Goal: Task Accomplishment & Management: Manage account settings

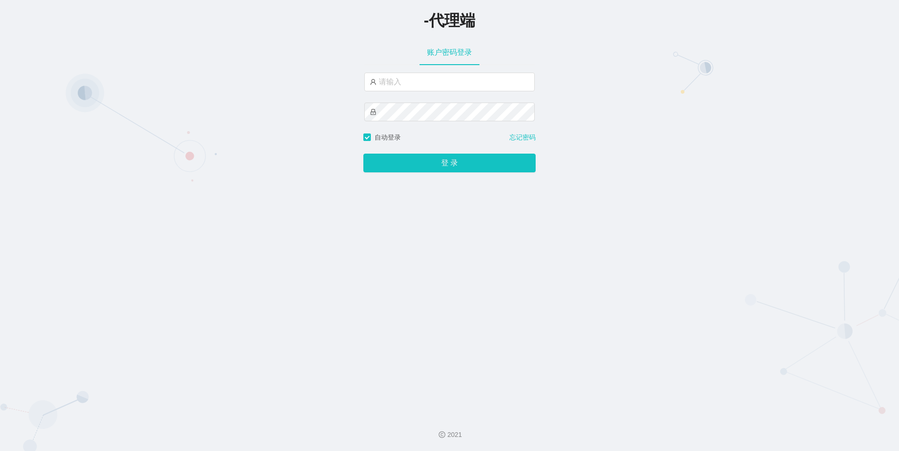
type input "h"
type input "xiaohei03"
click at [364, 154] on button "登 录" at bounding box center [450, 163] width 172 height 19
click at [453, 162] on span "登 录" at bounding box center [450, 162] width 172 height 7
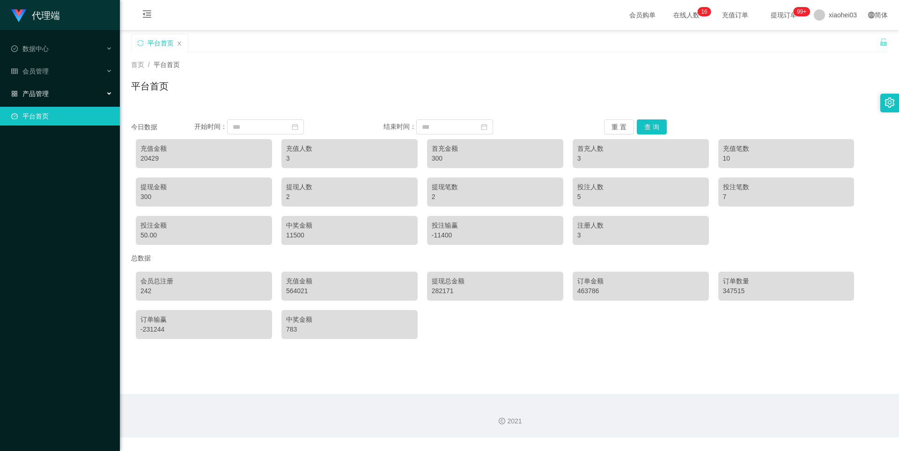
click at [45, 89] on div "产品管理" at bounding box center [60, 93] width 120 height 19
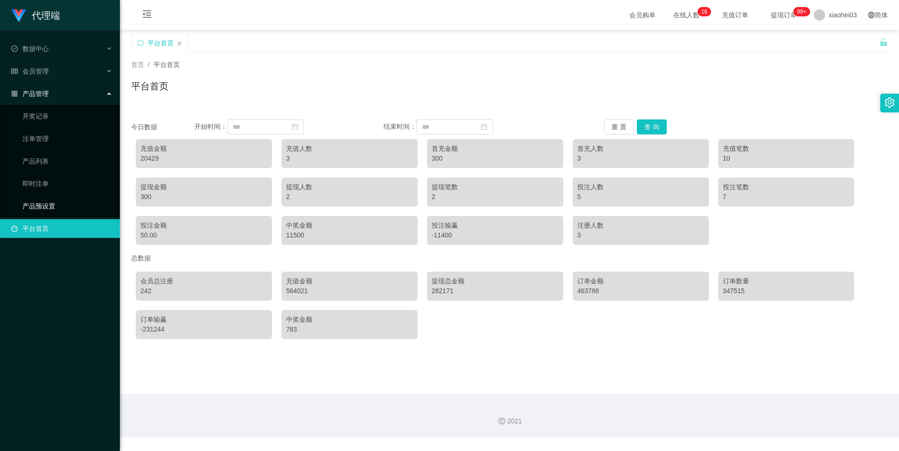
click at [50, 202] on link "产品预设置" at bounding box center [67, 206] width 90 height 19
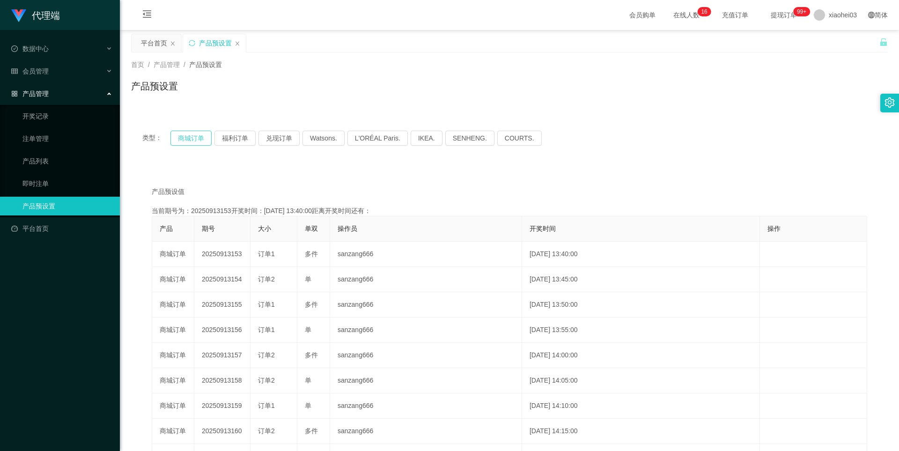
click at [201, 141] on button "商城订单" at bounding box center [191, 138] width 41 height 15
click at [44, 67] on span "会员管理" at bounding box center [29, 70] width 37 height 7
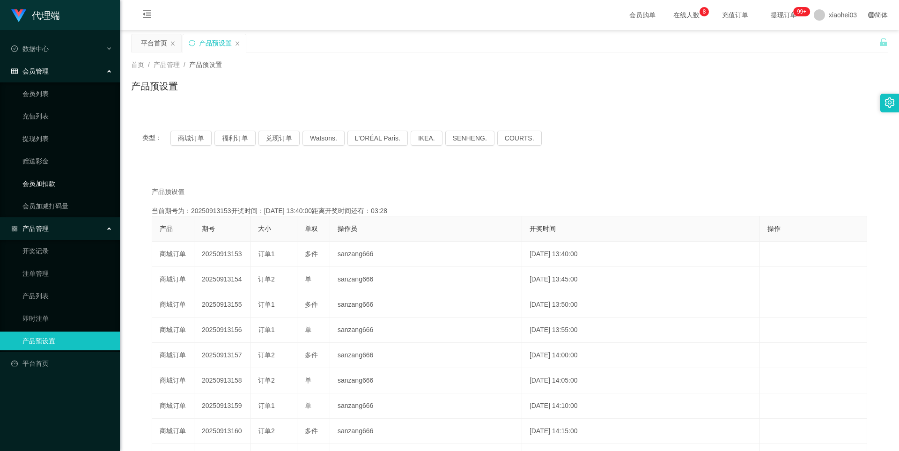
click at [53, 182] on link "会员加扣款" at bounding box center [67, 183] width 90 height 19
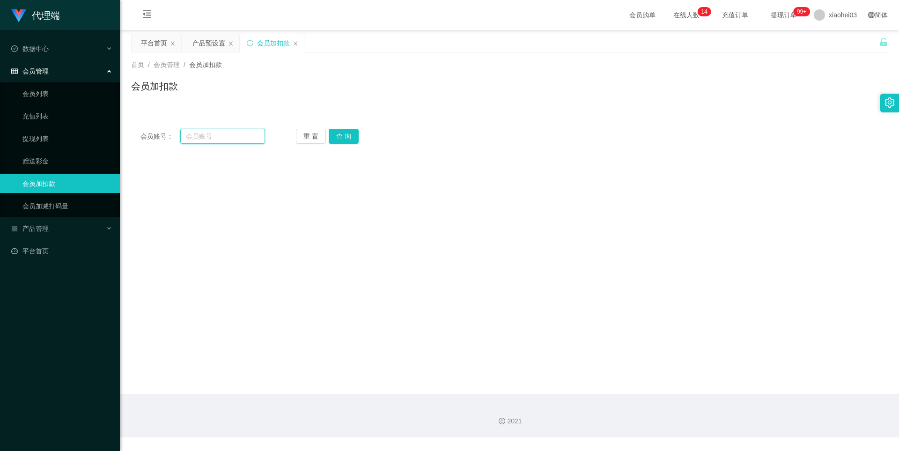
click at [228, 139] on input "text" at bounding box center [222, 136] width 85 height 15
paste input "ckc011276"
type input "ckc011276"
click at [338, 134] on button "查 询" at bounding box center [344, 136] width 30 height 15
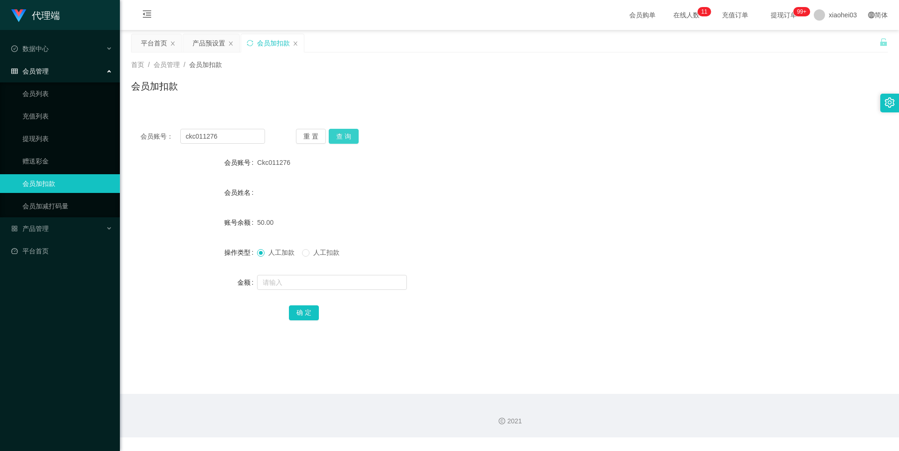
click at [352, 139] on button "查 询" at bounding box center [344, 136] width 30 height 15
click at [493, 173] on form "会员账号 Ckc011276 会员姓名 账号余额 50.00 操作类型 人工加款 人工扣款 金额 确 定" at bounding box center [509, 237] width 757 height 169
click at [349, 137] on button "查 询" at bounding box center [344, 136] width 30 height 15
click at [512, 111] on div "会员账号： ckc011276 重 置 查 询 会员账号 Ckc011276 会员姓名 账号余额 50.00 操作类型 人工加款 人工扣款 金额 确 定" at bounding box center [509, 225] width 757 height 234
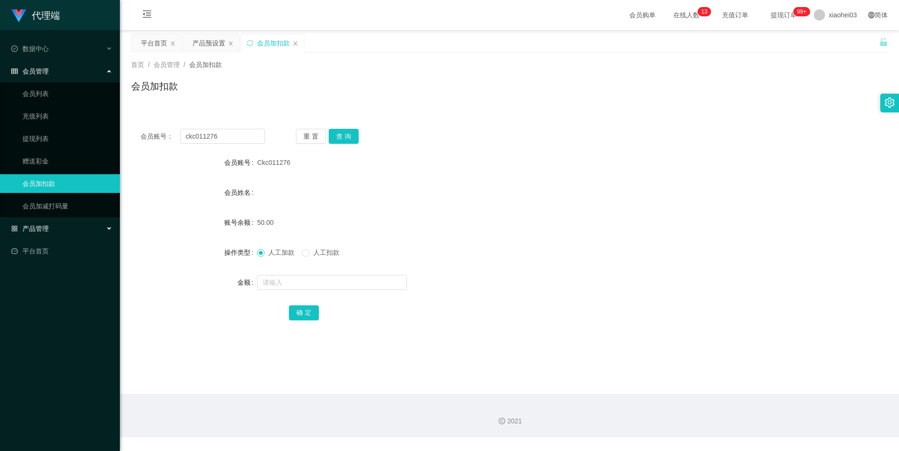
click at [30, 225] on span "产品管理" at bounding box center [29, 228] width 37 height 7
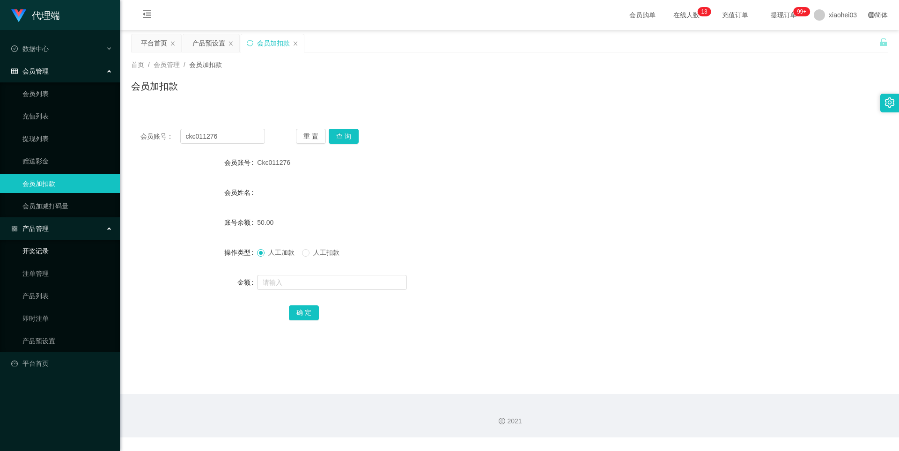
click at [44, 248] on link "开奖记录" at bounding box center [67, 251] width 90 height 19
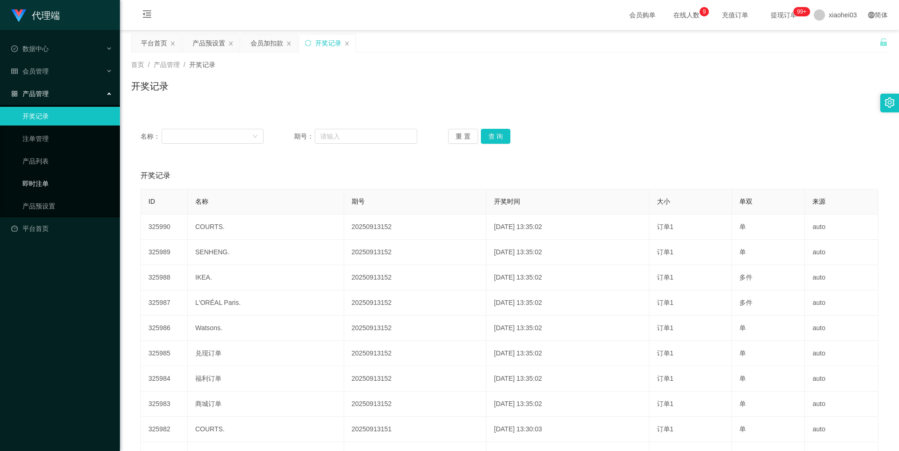
click at [43, 186] on link "即时注单" at bounding box center [67, 183] width 90 height 19
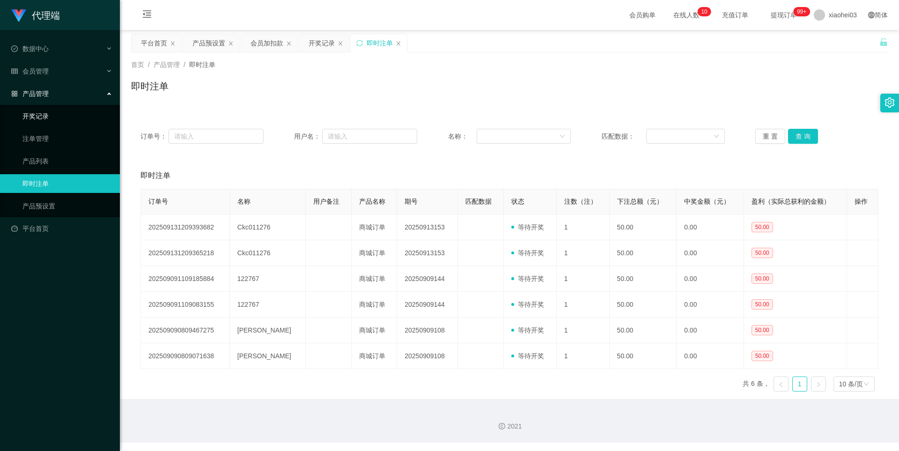
click at [38, 119] on link "开奖记录" at bounding box center [67, 116] width 90 height 19
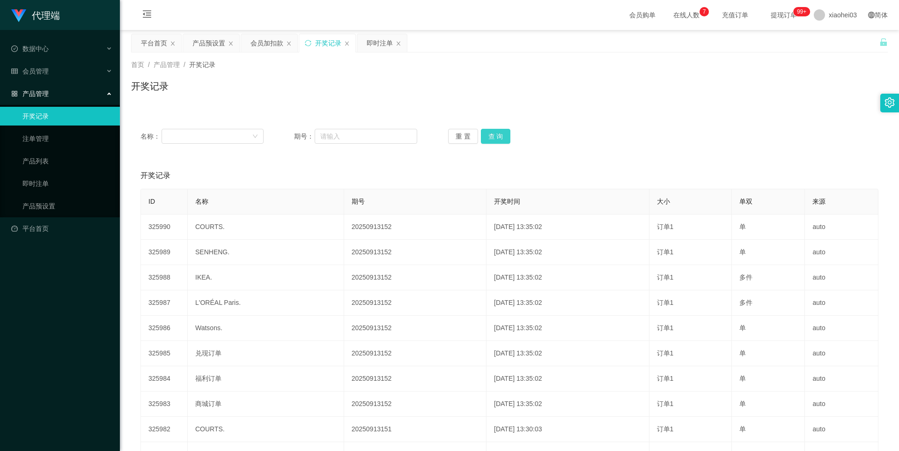
click at [494, 132] on button "查 询" at bounding box center [496, 136] width 30 height 15
click at [34, 74] on span "会员管理" at bounding box center [29, 70] width 37 height 7
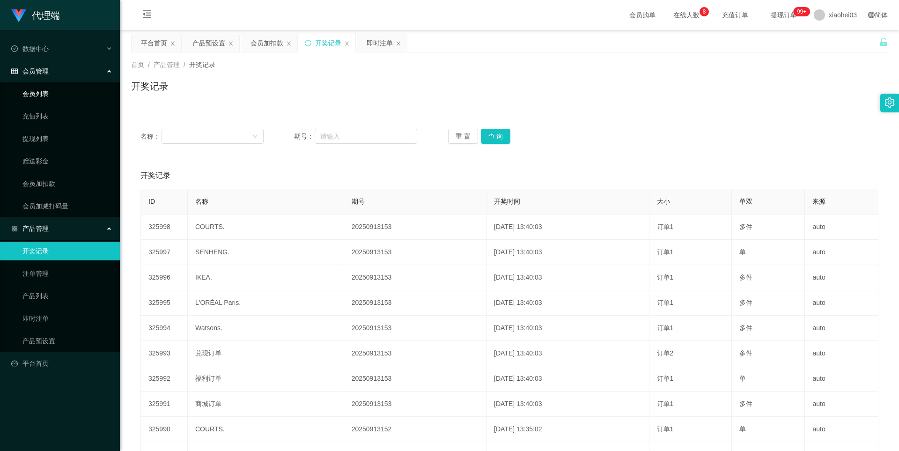
click at [48, 96] on link "会员列表" at bounding box center [67, 93] width 90 height 19
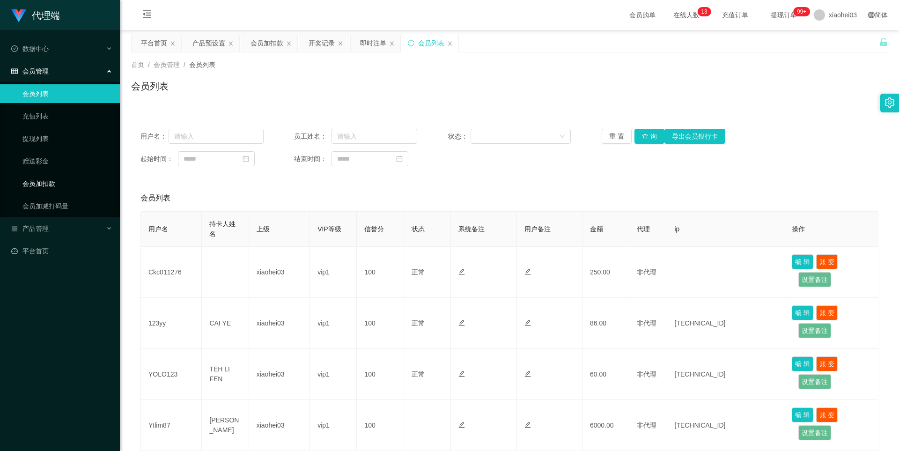
click at [45, 181] on link "会员加扣款" at bounding box center [67, 183] width 90 height 19
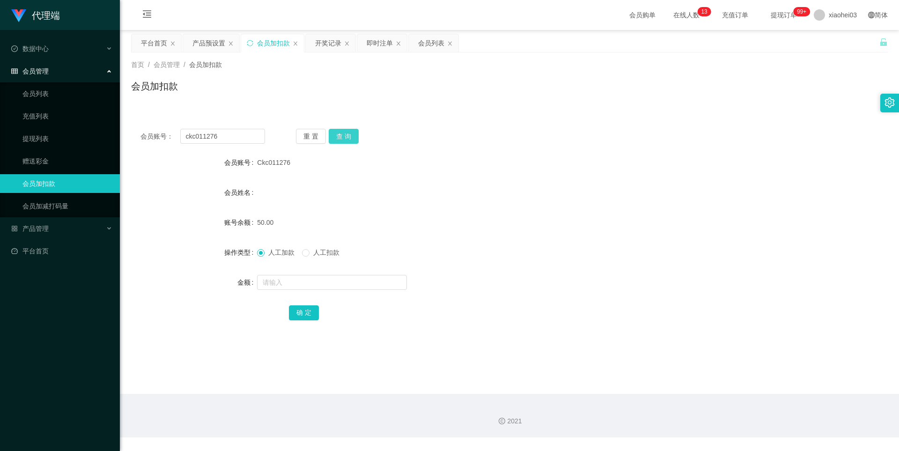
click at [345, 136] on button "查 询" at bounding box center [344, 136] width 30 height 15
click at [315, 254] on span "人工扣款" at bounding box center [327, 252] width 34 height 7
click at [313, 285] on input "text" at bounding box center [332, 282] width 150 height 15
type input "100"
click at [307, 312] on button "确 定" at bounding box center [304, 312] width 30 height 15
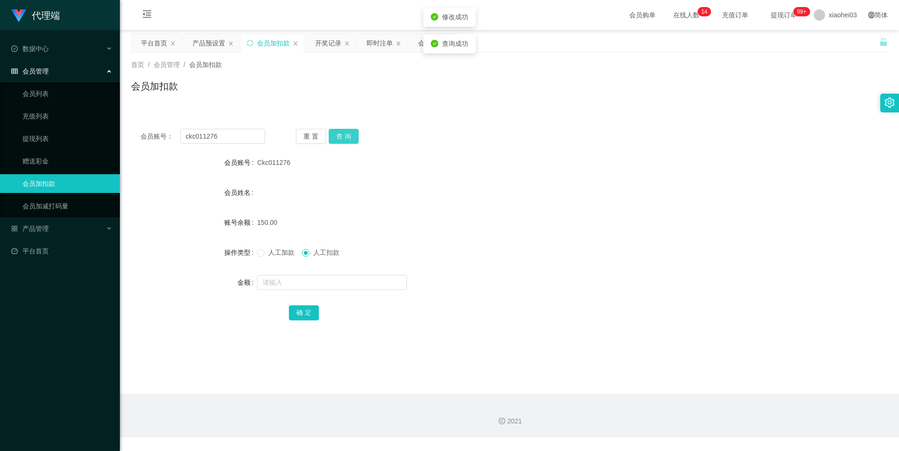
click at [345, 142] on button "查 询" at bounding box center [344, 136] width 30 height 15
click at [345, 138] on button "查 询" at bounding box center [344, 136] width 30 height 15
click at [345, 138] on div "重 置 查 询" at bounding box center [358, 136] width 125 height 15
drag, startPoint x: 229, startPoint y: 140, endPoint x: 157, endPoint y: 137, distance: 71.7
click at [157, 137] on div "会员账号： ckc011276" at bounding box center [203, 136] width 125 height 15
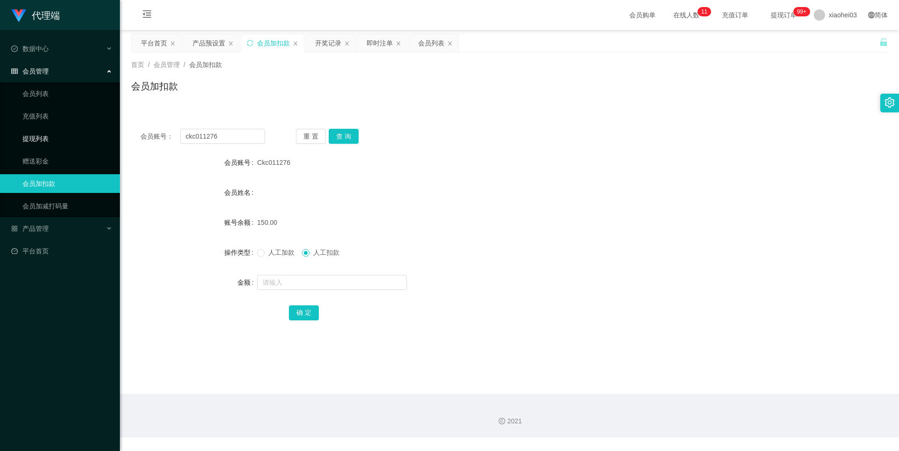
click at [47, 135] on link "提现列表" at bounding box center [67, 138] width 90 height 19
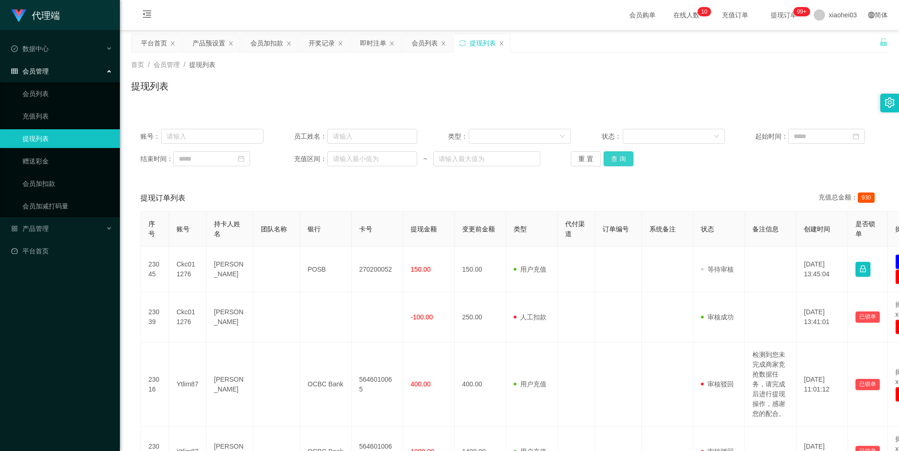
click at [624, 159] on button "查 询" at bounding box center [619, 158] width 30 height 15
click at [187, 132] on input "text" at bounding box center [212, 136] width 103 height 15
paste input "ckc011276"
type input "ckc011276"
click at [609, 156] on button "查 询" at bounding box center [619, 158] width 30 height 15
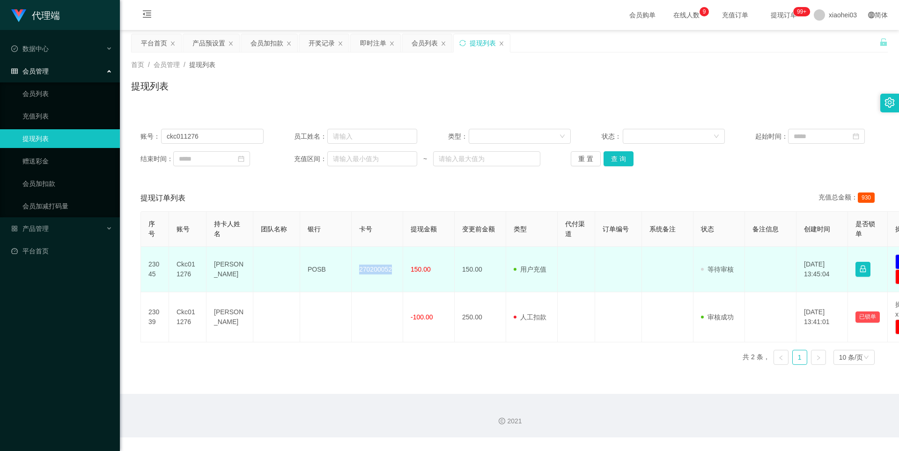
drag, startPoint x: 359, startPoint y: 269, endPoint x: 419, endPoint y: 272, distance: 59.6
click at [393, 270] on td "270200052" at bounding box center [378, 269] width 52 height 45
copy td "270200052"
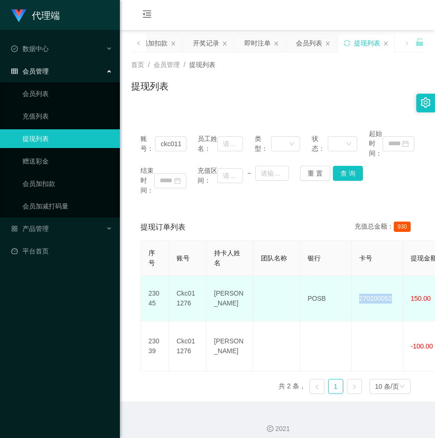
drag, startPoint x: 212, startPoint y: 287, endPoint x: 236, endPoint y: 310, distance: 32.8
click at [236, 310] on td "[PERSON_NAME]" at bounding box center [230, 298] width 47 height 45
copy td "[PERSON_NAME]"
click at [223, 296] on td "[PERSON_NAME]" at bounding box center [230, 298] width 47 height 45
drag, startPoint x: 212, startPoint y: 286, endPoint x: 242, endPoint y: 312, distance: 40.2
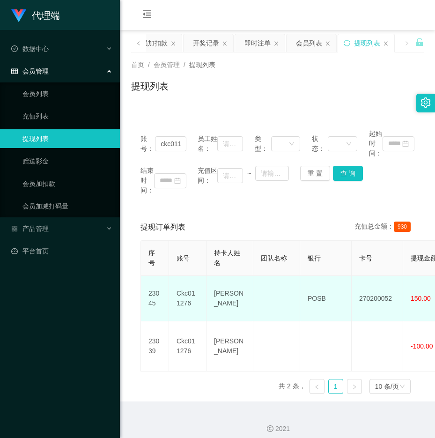
click at [242, 312] on td "[PERSON_NAME]" at bounding box center [230, 298] width 47 height 45
copy td "[PERSON_NAME]"
drag, startPoint x: 305, startPoint y: 296, endPoint x: 336, endPoint y: 297, distance: 31.4
click at [336, 297] on td "POSB" at bounding box center [326, 298] width 52 height 45
copy td "POSB"
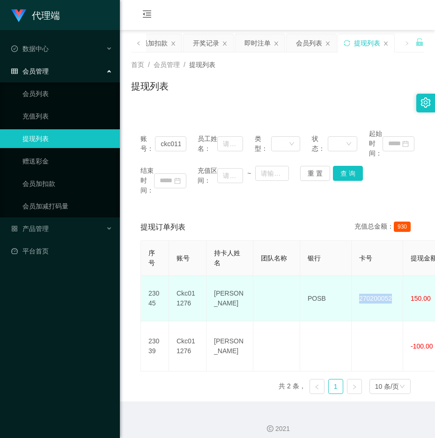
drag, startPoint x: 360, startPoint y: 297, endPoint x: 393, endPoint y: 298, distance: 32.8
click at [393, 298] on td "270200052" at bounding box center [378, 298] width 52 height 45
copy td "270200052"
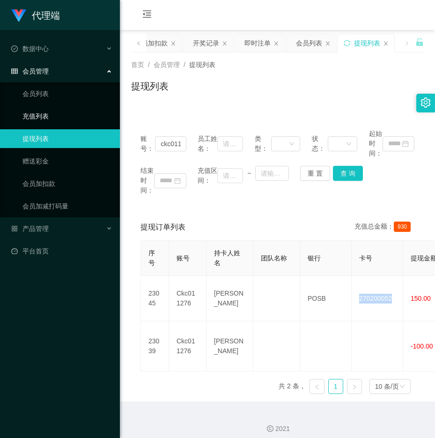
click at [43, 122] on link "充值列表" at bounding box center [67, 116] width 90 height 19
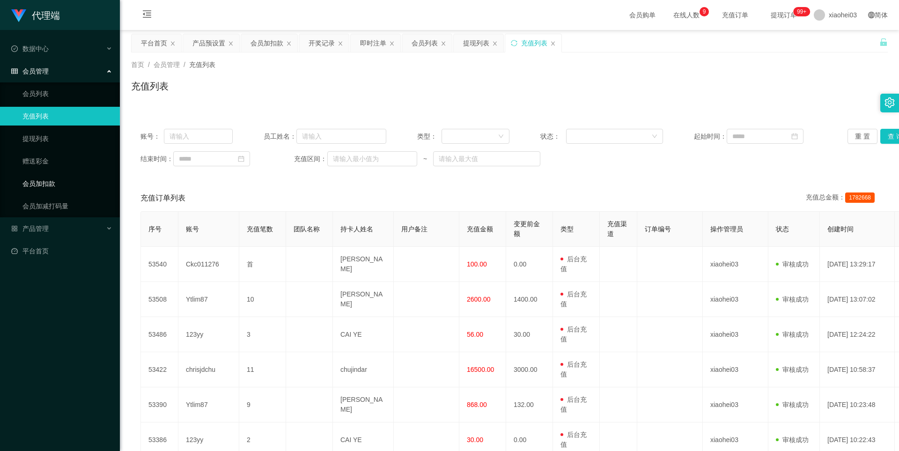
click at [57, 178] on link "会员加扣款" at bounding box center [67, 183] width 90 height 19
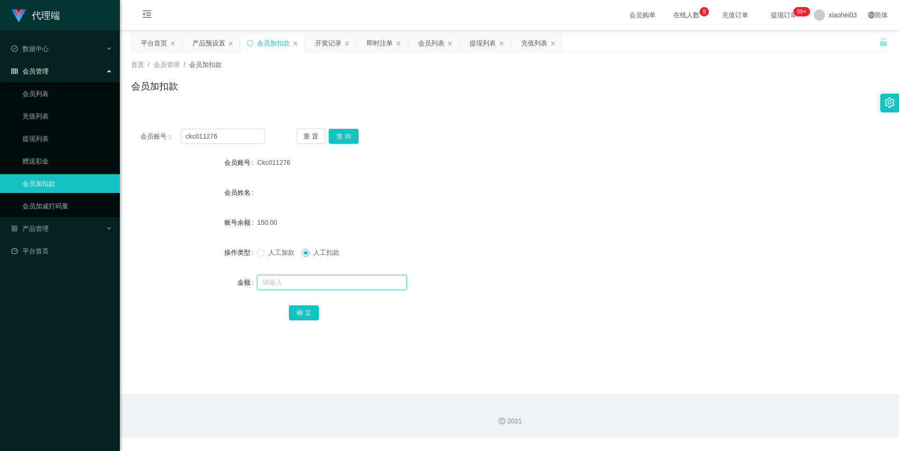
click at [281, 282] on input "text" at bounding box center [332, 282] width 150 height 15
type input "15"
click at [341, 137] on button "查 询" at bounding box center [344, 136] width 30 height 15
click at [278, 280] on input "text" at bounding box center [332, 282] width 150 height 15
type input "15"
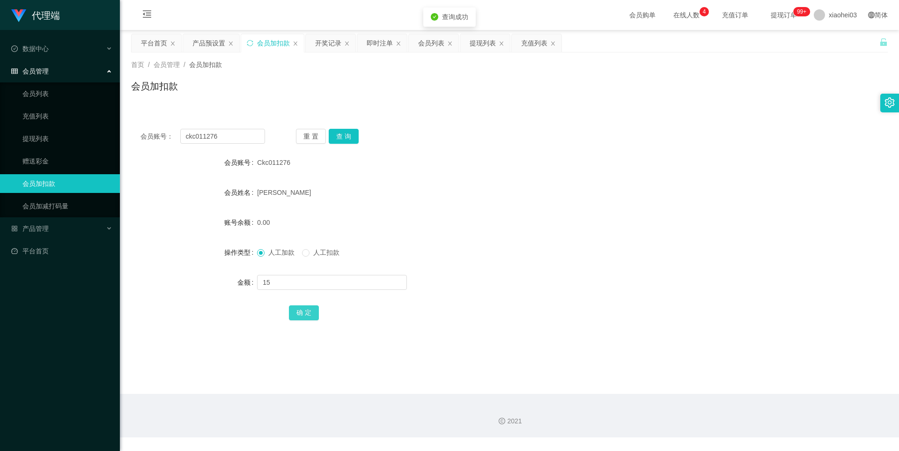
click at [303, 312] on button "确 定" at bounding box center [304, 312] width 30 height 15
click at [476, 45] on div "提现列表" at bounding box center [483, 43] width 26 height 18
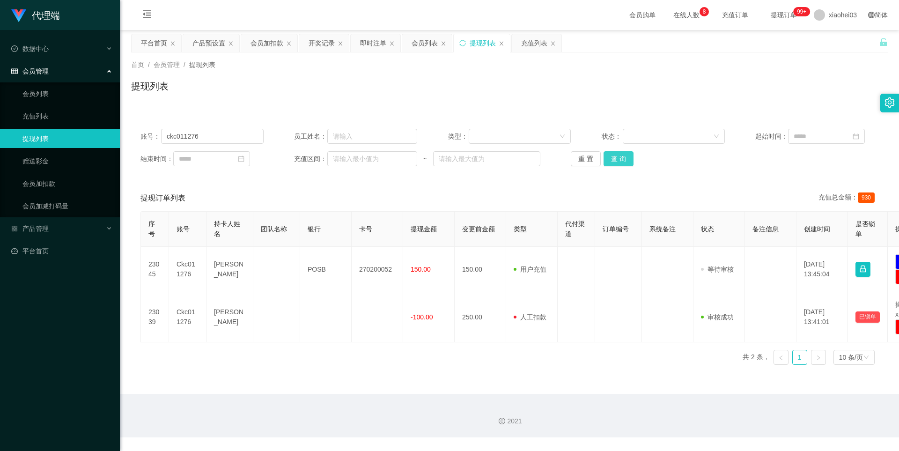
click at [623, 161] on button "查 询" at bounding box center [619, 158] width 30 height 15
click at [623, 160] on button "查 询" at bounding box center [619, 158] width 30 height 15
click at [37, 96] on link "会员列表" at bounding box center [67, 93] width 90 height 19
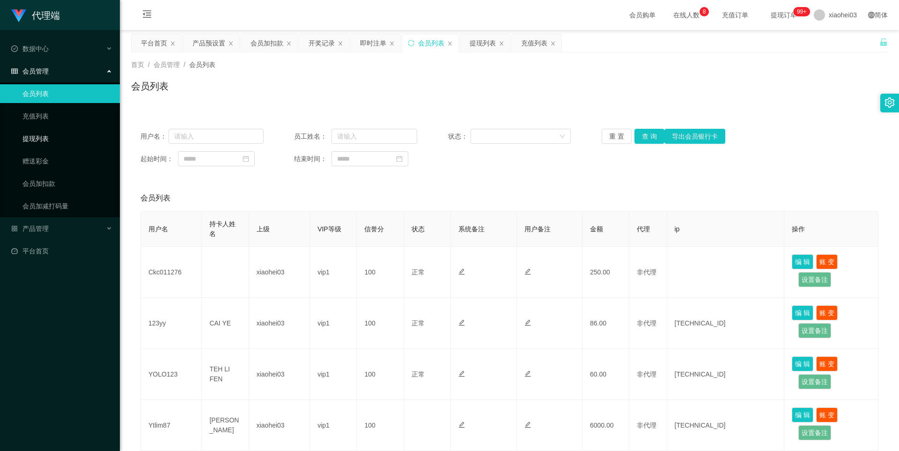
click at [40, 137] on link "提现列表" at bounding box center [67, 138] width 90 height 19
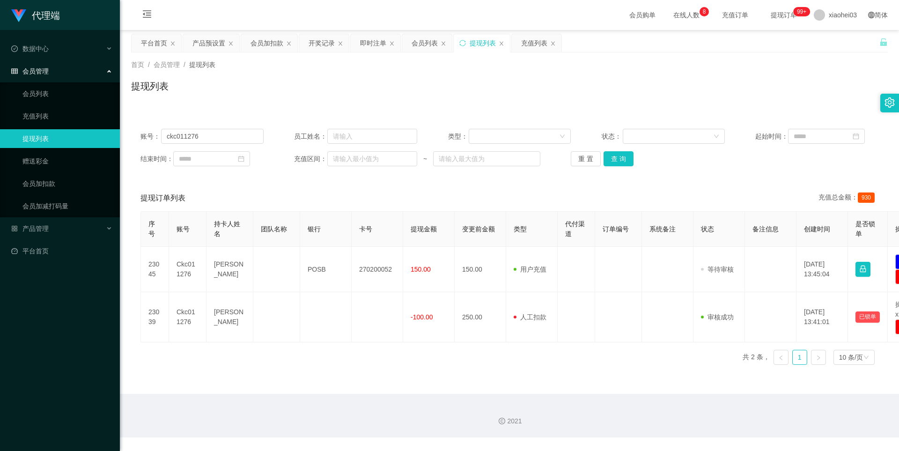
drag, startPoint x: 740, startPoint y: 88, endPoint x: 535, endPoint y: 82, distance: 204.8
click at [535, 82] on div "提现列表" at bounding box center [509, 90] width 757 height 22
drag, startPoint x: 783, startPoint y: 193, endPoint x: 607, endPoint y: 197, distance: 175.7
click at [607, 197] on div "提现订单列表 充值总金额： 930" at bounding box center [510, 198] width 738 height 26
drag, startPoint x: 600, startPoint y: 226, endPoint x: 524, endPoint y: 212, distance: 76.8
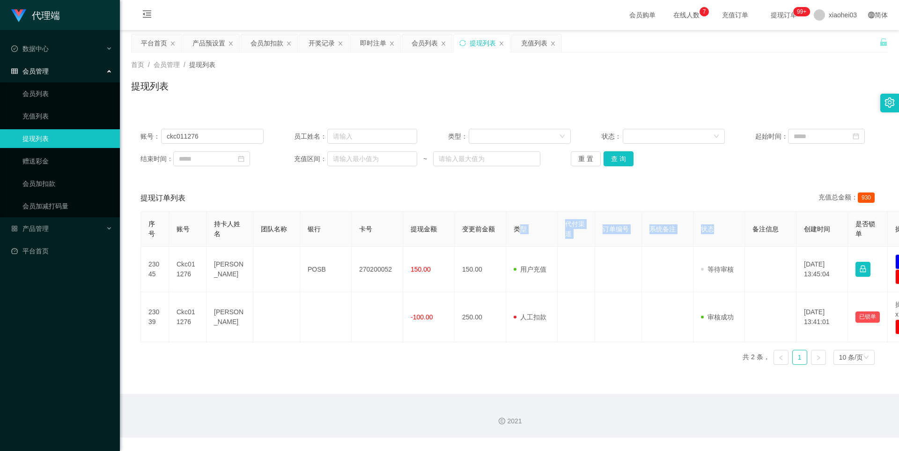
click at [522, 222] on tr "序号 账号 持卡人姓名 团队名称 银行 卡号 提现金额 变更前金额 类型 代付渠道 订单编号 系统备注 状态 备注信息 创建时间 是否锁单 操作" at bounding box center [545, 229] width 809 height 35
click at [532, 190] on div "提现订单列表 充值总金额： 930" at bounding box center [510, 198] width 738 height 26
drag, startPoint x: 585, startPoint y: 368, endPoint x: 649, endPoint y: 378, distance: 65.1
click at [649, 377] on main "关闭左侧 关闭右侧 关闭其它 刷新页面 平台首页 产品预设置 会员加扣款 开奖记录 即时注单 会员列表 提现列表 充值列表 首页 / 会员管理 / 提现列表 …" at bounding box center [509, 212] width 779 height 364
drag, startPoint x: 548, startPoint y: 447, endPoint x: 668, endPoint y: 453, distance: 119.6
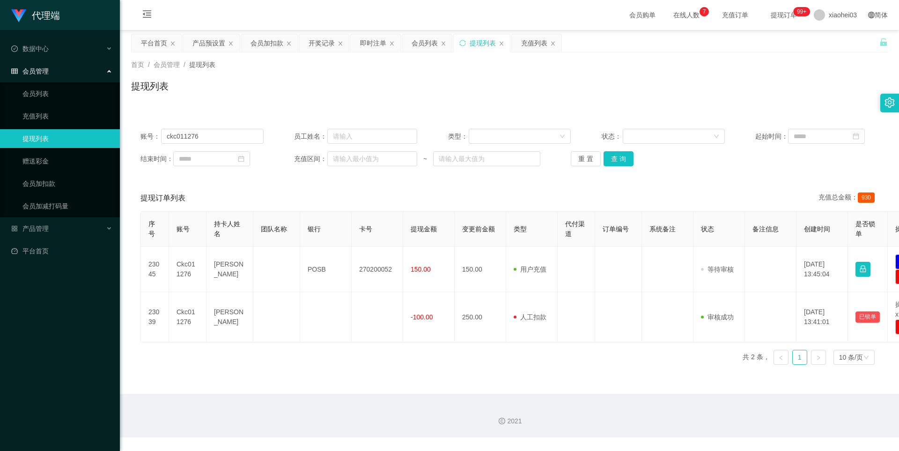
click at [668, 451] on html "代理端 数据中心 会员管理 会员列表 充值列表 提现列表 赠送彩金 会员加扣款 会员加减打码量 产品管理 开奖记录 注单管理 产品列表 即时注单 产品预设置 …" at bounding box center [449, 225] width 899 height 451
drag, startPoint x: 544, startPoint y: 361, endPoint x: 382, endPoint y: 372, distance: 162.5
click at [382, 372] on main "关闭左侧 关闭右侧 关闭其它 刷新页面 平台首页 产品预设置 会员加扣款 开奖记录 即时注单 会员列表 提现列表 充值列表 首页 / 会员管理 / 提现列表 …" at bounding box center [509, 212] width 779 height 364
click at [392, 378] on main "关闭左侧 关闭右侧 关闭其它 刷新页面 平台首页 产品预设置 会员加扣款 开奖记录 即时注单 会员列表 提现列表 充值列表 首页 / 会员管理 / 提现列表 …" at bounding box center [509, 212] width 779 height 364
drag, startPoint x: 699, startPoint y: 185, endPoint x: 594, endPoint y: 185, distance: 105.4
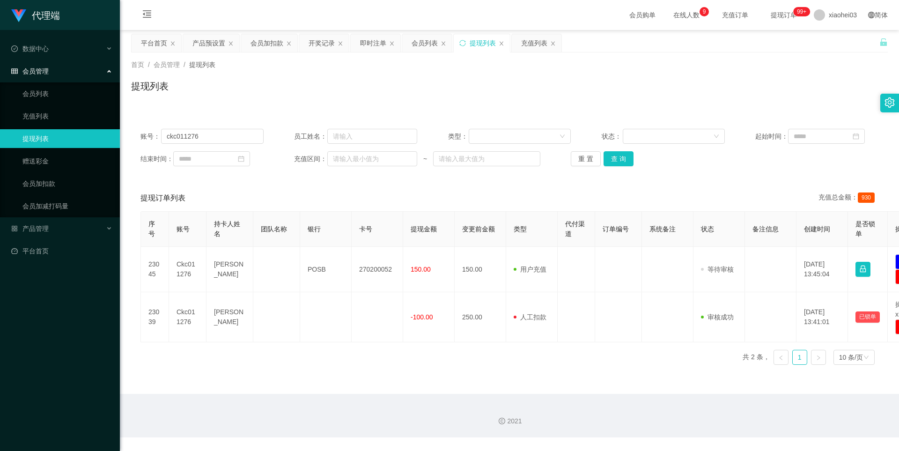
click at [594, 185] on div "提现订单列表 充值总金额： 930" at bounding box center [510, 198] width 738 height 26
drag, startPoint x: 890, startPoint y: 267, endPoint x: 534, endPoint y: 370, distance: 370.2
click at [513, 363] on div "序号 账号 持卡人姓名 团队名称 银行 卡号 提现金额 变更前金额 类型 代付渠道 订单编号 系统备注 状态 备注信息 创建时间 是否锁单 操作 23045 …" at bounding box center [510, 291] width 738 height 161
click at [584, 386] on main "关闭左侧 关闭右侧 关闭其它 刷新页面 平台首页 产品预设置 会员加扣款 开奖记录 即时注单 会员列表 提现列表 充值列表 首页 / 会员管理 / 提现列表 …" at bounding box center [509, 212] width 779 height 364
click at [667, 104] on div "首页 / 会员管理 / 提现列表 / 提现列表" at bounding box center [509, 80] width 779 height 56
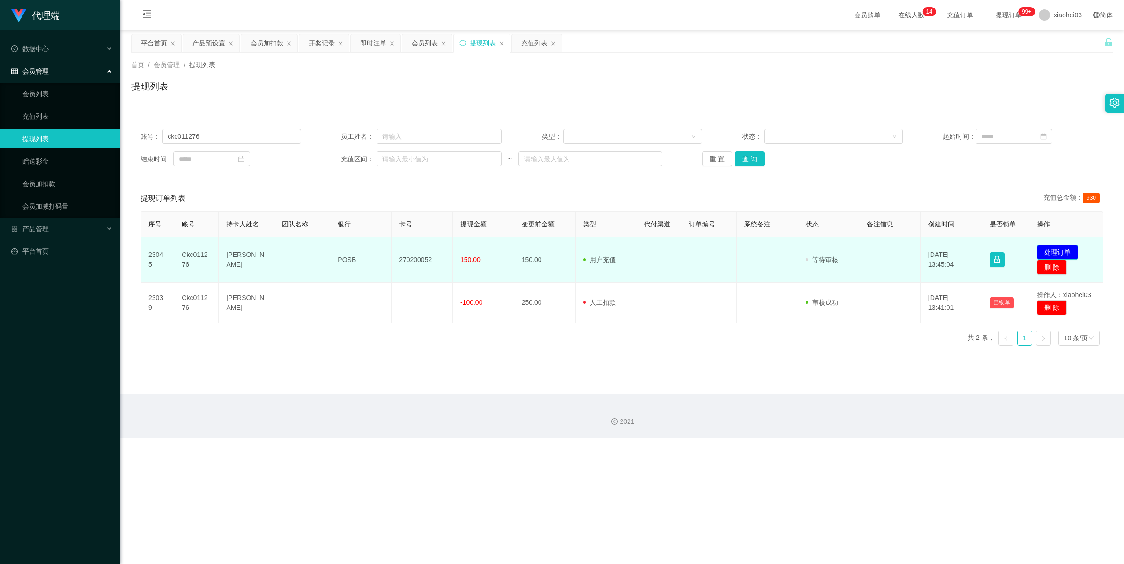
click at [899, 253] on button "处理订单" at bounding box center [1057, 252] width 41 height 15
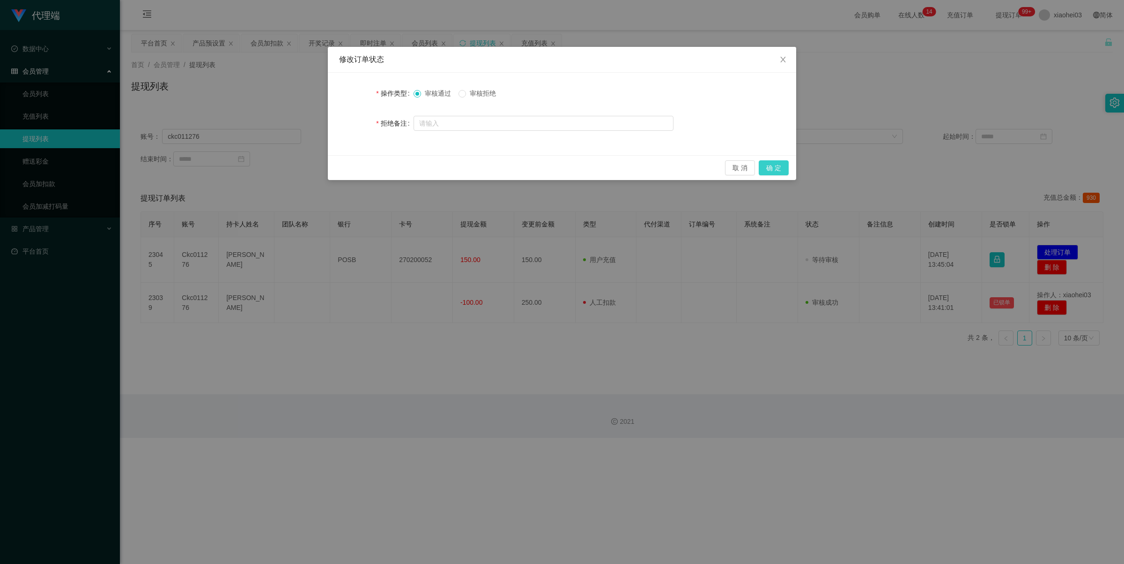
click at [772, 168] on button "确 定" at bounding box center [774, 167] width 30 height 15
